Goal: Information Seeking & Learning: Learn about a topic

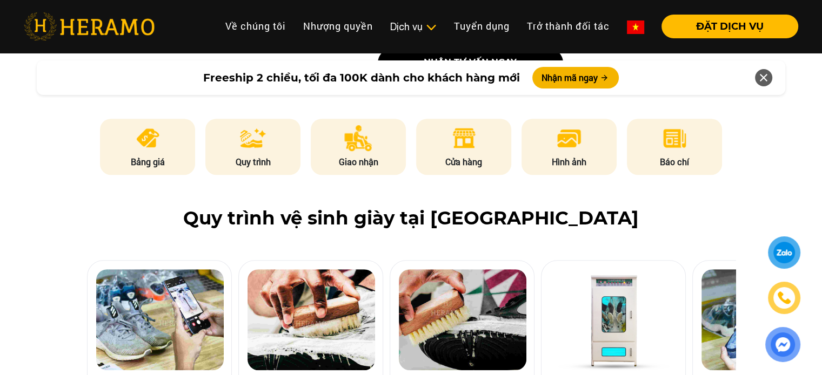
scroll to position [432, 0]
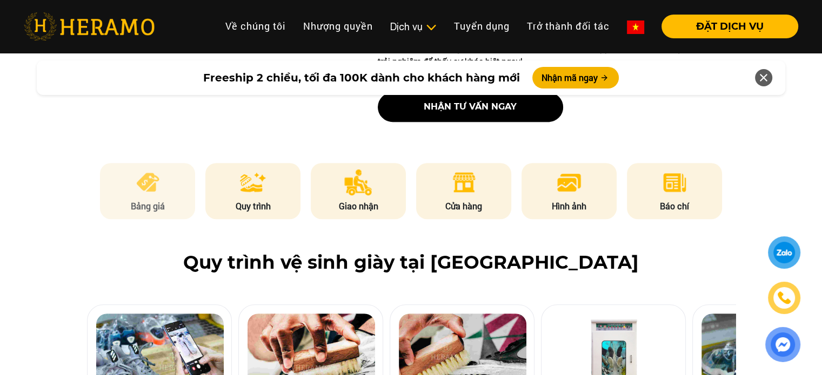
drag, startPoint x: 153, startPoint y: 203, endPoint x: 231, endPoint y: 200, distance: 77.3
click at [153, 203] on p "Bảng giá" at bounding box center [147, 206] width 95 height 13
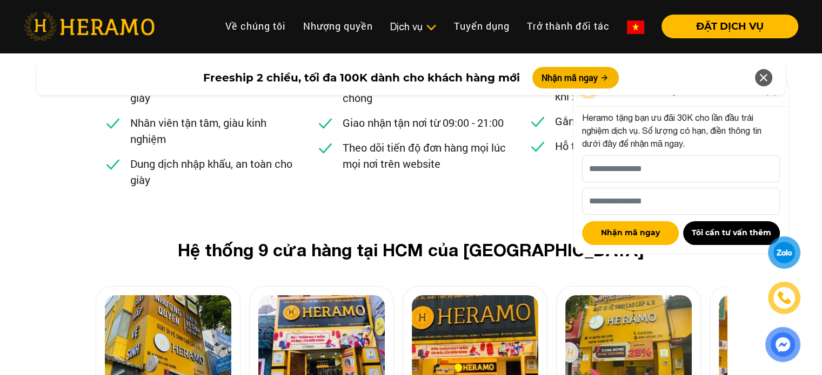
scroll to position [4102, 0]
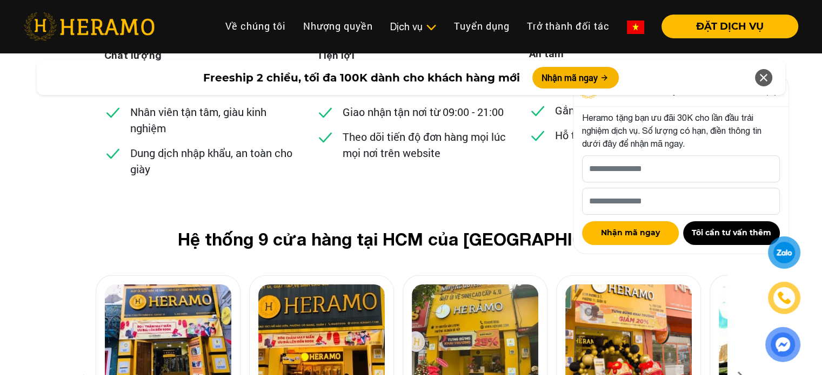
scroll to position [4156, 0]
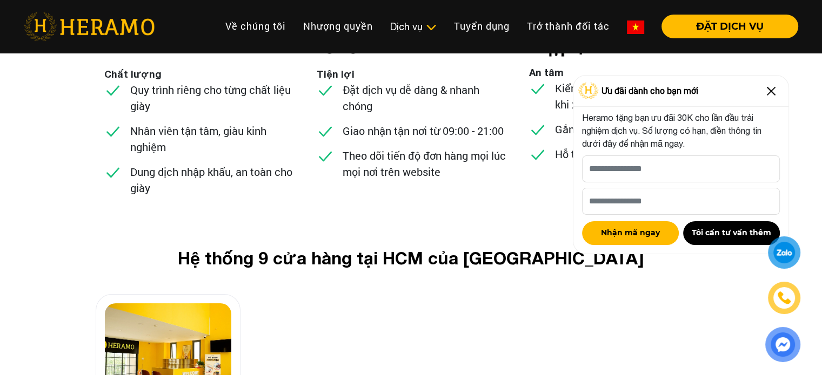
scroll to position [1456, 0]
